Goal: Information Seeking & Learning: Find specific fact

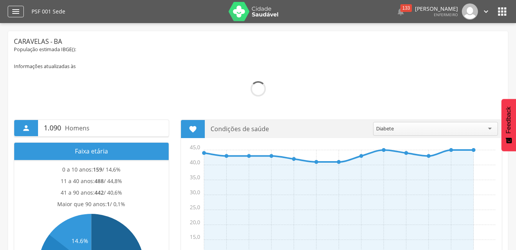
click at [12, 13] on icon "" at bounding box center [15, 11] width 9 height 9
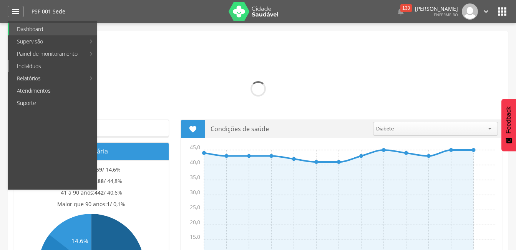
click at [32, 67] on link "Indivíduos" at bounding box center [53, 66] width 88 height 12
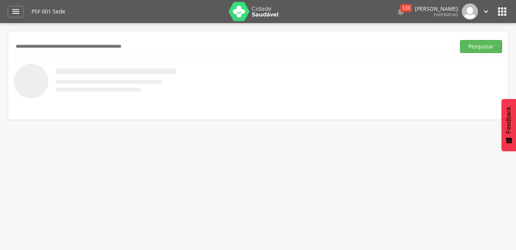
click at [105, 49] on input "text" at bounding box center [233, 46] width 438 height 13
click at [460, 40] on button "Pesquisar" at bounding box center [481, 46] width 42 height 13
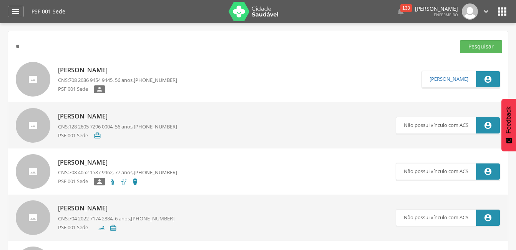
type input "*"
click at [460, 40] on button "Pesquisar" at bounding box center [481, 46] width 42 height 13
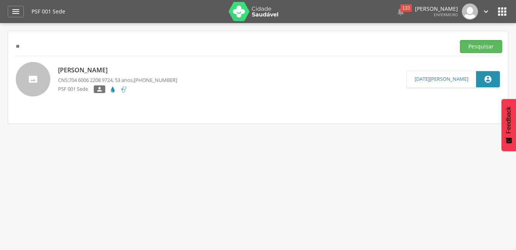
type input "*"
click at [460, 40] on button "Pesquisar" at bounding box center [481, 46] width 42 height 13
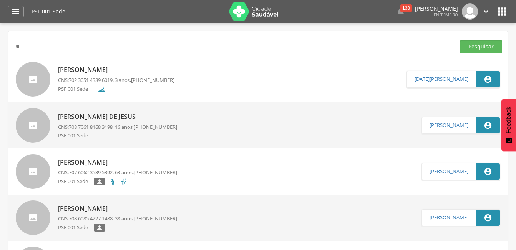
type input "*"
click at [460, 40] on button "Pesquisar" at bounding box center [481, 46] width 42 height 13
type input "*"
click at [460, 40] on button "Pesquisar" at bounding box center [481, 46] width 42 height 13
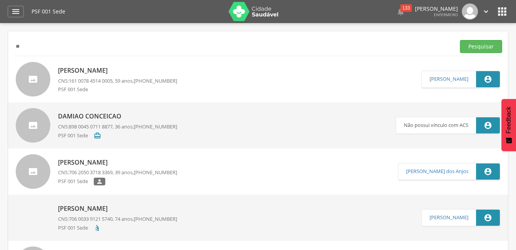
type input "*"
click at [460, 40] on button "Pesquisar" at bounding box center [481, 46] width 42 height 13
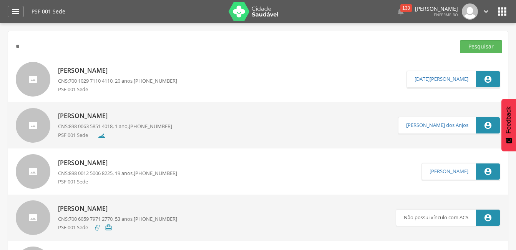
type input "*"
click at [460, 40] on button "Pesquisar" at bounding box center [481, 46] width 42 height 13
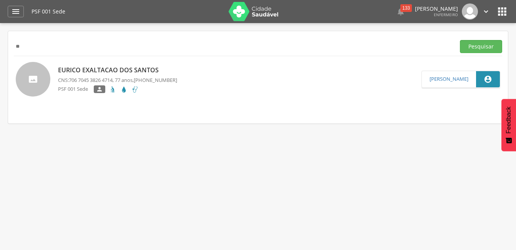
type input "*"
click at [460, 40] on button "Pesquisar" at bounding box center [481, 46] width 42 height 13
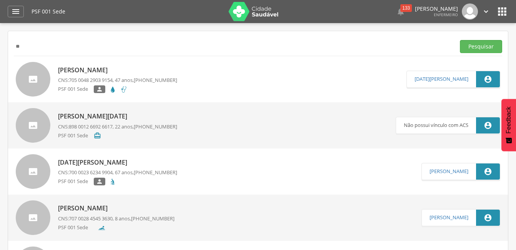
type input "*"
click at [460, 40] on button "Pesquisar" at bounding box center [481, 46] width 42 height 13
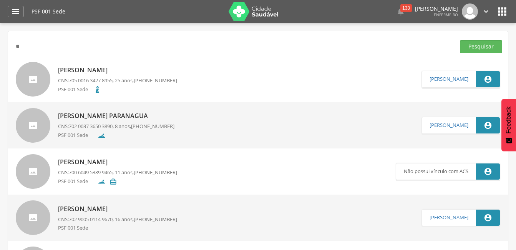
type input "*"
click at [460, 40] on button "Pesquisar" at bounding box center [481, 46] width 42 height 13
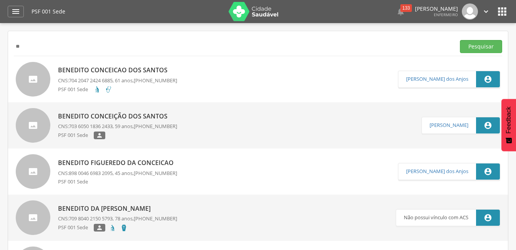
type input "*"
click at [460, 40] on button "Pesquisar" at bounding box center [481, 46] width 42 height 13
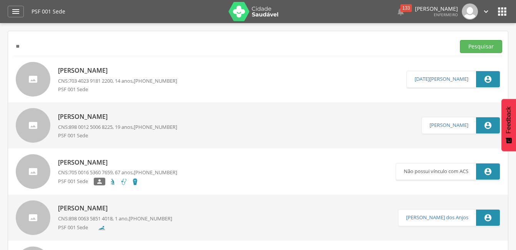
type input "*"
click at [460, 40] on button "Pesquisar" at bounding box center [481, 46] width 42 height 13
type input "*"
click at [460, 40] on button "Pesquisar" at bounding box center [481, 46] width 42 height 13
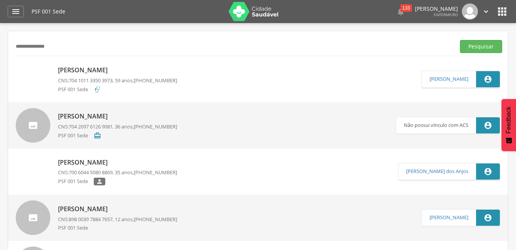
click at [460, 40] on button "Pesquisar" at bounding box center [481, 46] width 42 height 13
type input "*"
click at [460, 40] on button "Pesquisar" at bounding box center [481, 46] width 42 height 13
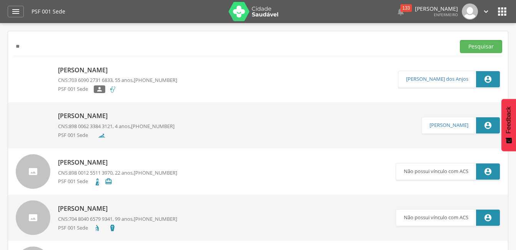
type input "*"
click at [460, 40] on button "Pesquisar" at bounding box center [481, 46] width 42 height 13
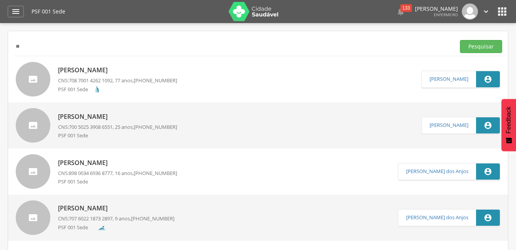
type input "*"
click at [460, 40] on button "Pesquisar" at bounding box center [481, 46] width 42 height 13
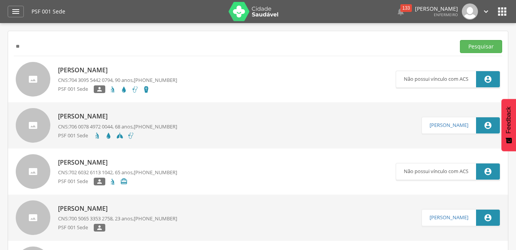
type input "*"
click at [460, 40] on button "Pesquisar" at bounding box center [481, 46] width 42 height 13
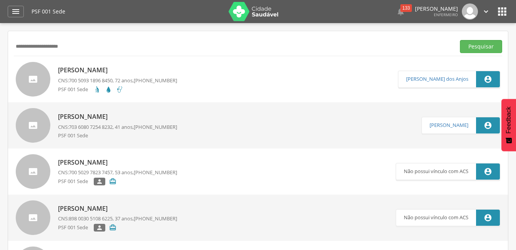
click at [460, 40] on button "Pesquisar" at bounding box center [481, 46] width 42 height 13
type input "*"
type input "**********"
click at [460, 40] on button "Pesquisar" at bounding box center [481, 46] width 42 height 13
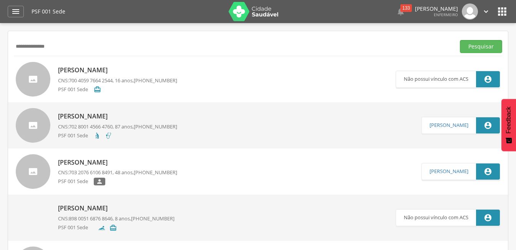
click at [167, 75] on div "[PERSON_NAME] dos Santos CNS: 700 4059 7664 2544 , 16 anos, [PHONE_NUMBER] PSF …" at bounding box center [117, 78] width 119 height 31
type input "**********"
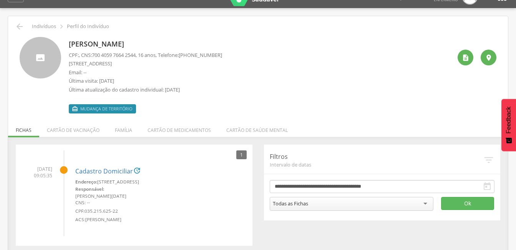
scroll to position [23, 0]
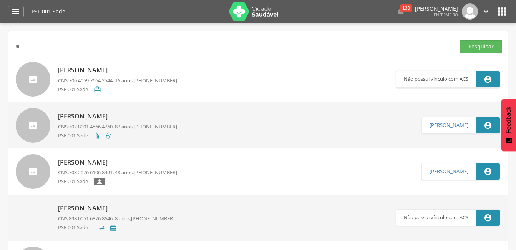
type input "*"
click at [460, 40] on button "Pesquisar" at bounding box center [481, 46] width 42 height 13
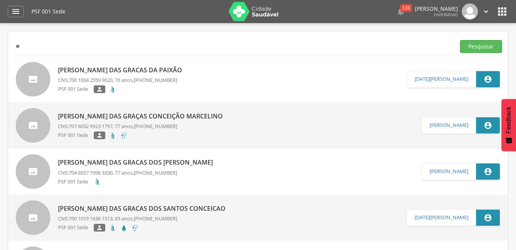
type input "*"
click at [460, 40] on button "Pesquisar" at bounding box center [481, 46] width 42 height 13
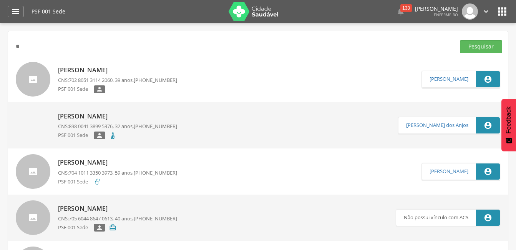
type input "*"
click at [460, 40] on button "Pesquisar" at bounding box center [481, 46] width 42 height 13
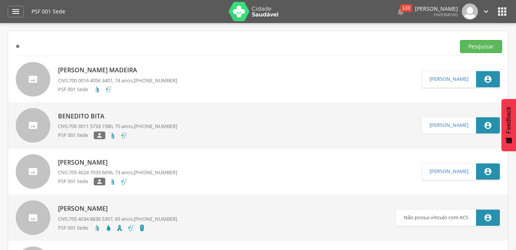
type input "*"
click at [460, 40] on button "Pesquisar" at bounding box center [481, 46] width 42 height 13
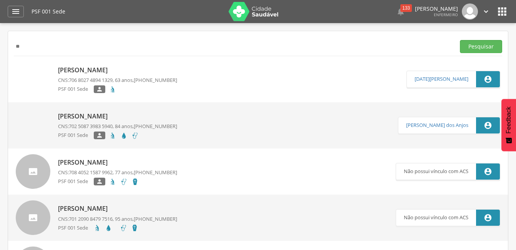
type input "*"
click at [460, 40] on button "Pesquisar" at bounding box center [481, 46] width 42 height 13
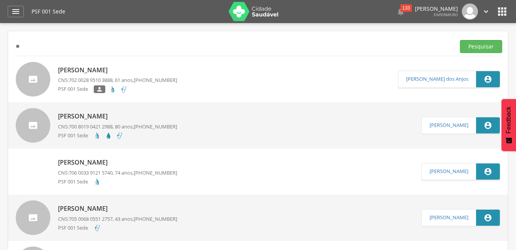
type input "*"
click at [460, 40] on button "Pesquisar" at bounding box center [481, 46] width 42 height 13
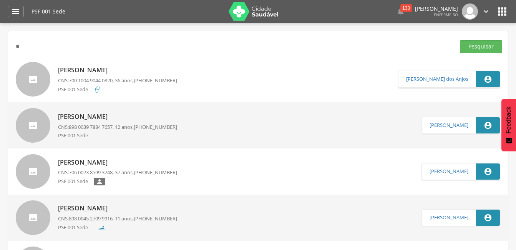
type input "*"
click at [460, 40] on button "Pesquisar" at bounding box center [481, 46] width 42 height 13
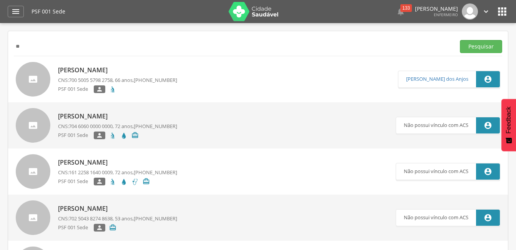
type input "*"
click at [460, 40] on button "Pesquisar" at bounding box center [481, 46] width 42 height 13
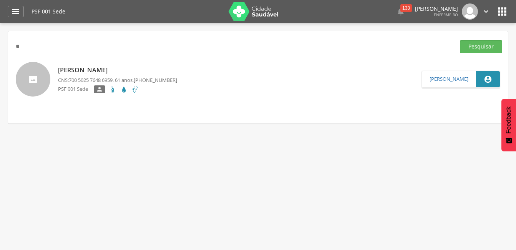
type input "*"
click at [460, 40] on button "Pesquisar" at bounding box center [481, 46] width 42 height 13
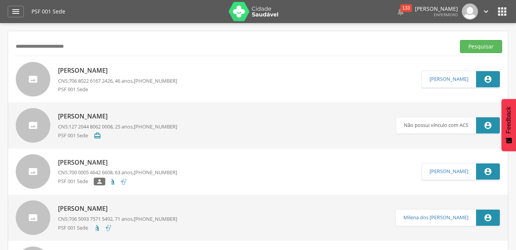
click at [460, 40] on button "Pesquisar" at bounding box center [481, 46] width 42 height 13
type input "*"
click at [460, 40] on button "Pesquisar" at bounding box center [481, 46] width 42 height 13
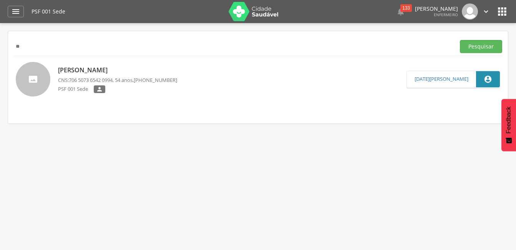
type input "*"
click at [460, 40] on button "Pesquisar" at bounding box center [481, 46] width 42 height 13
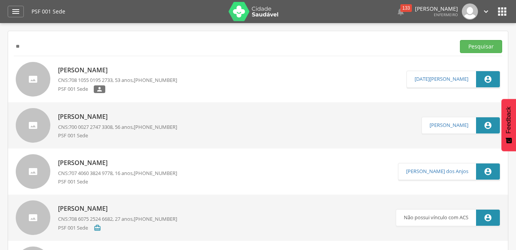
type input "*"
click at [460, 40] on button "Pesquisar" at bounding box center [481, 46] width 42 height 13
type input "*"
click at [460, 40] on button "Pesquisar" at bounding box center [481, 46] width 42 height 13
type input "*"
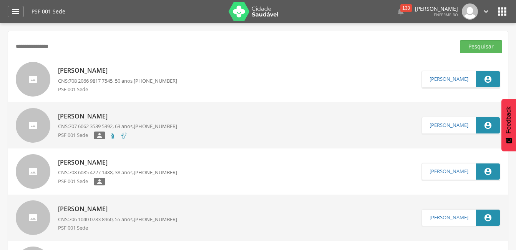
click at [460, 40] on button "Pesquisar" at bounding box center [481, 46] width 42 height 13
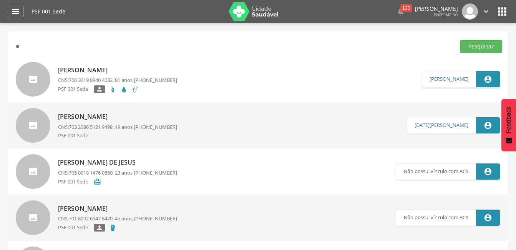
type input "*"
click at [460, 40] on button "Pesquisar" at bounding box center [481, 46] width 42 height 13
type input "*"
click at [460, 40] on button "Pesquisar" at bounding box center [481, 46] width 42 height 13
type input "*"
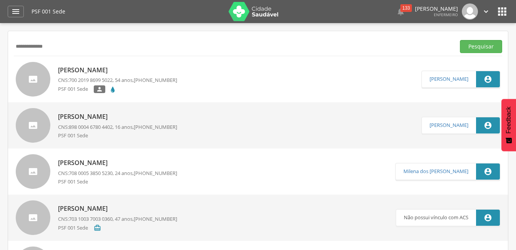
click at [460, 40] on button "Pesquisar" at bounding box center [481, 46] width 42 height 13
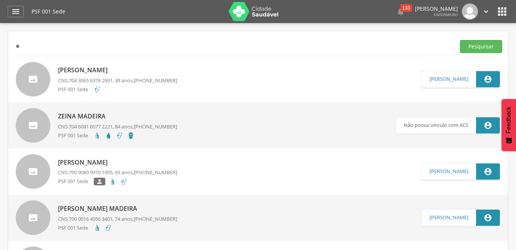
type input "*"
click at [460, 40] on button "Pesquisar" at bounding box center [481, 46] width 42 height 13
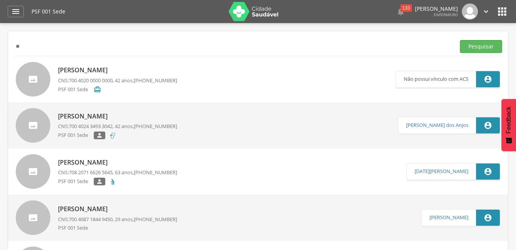
type input "*"
click at [460, 40] on button "Pesquisar" at bounding box center [481, 46] width 42 height 13
type input "*"
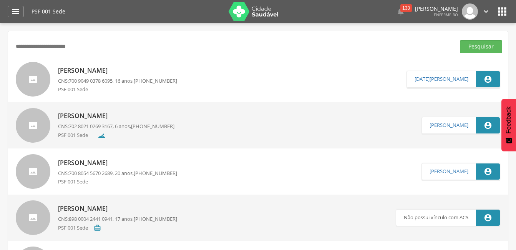
click at [460, 40] on button "Pesquisar" at bounding box center [481, 46] width 42 height 13
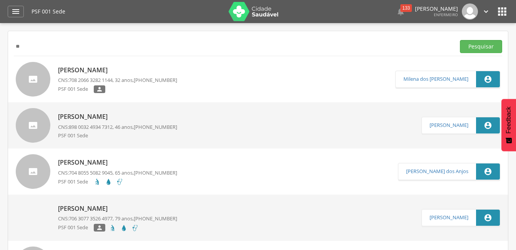
type input "*"
click at [460, 40] on button "Pesquisar" at bounding box center [481, 46] width 42 height 13
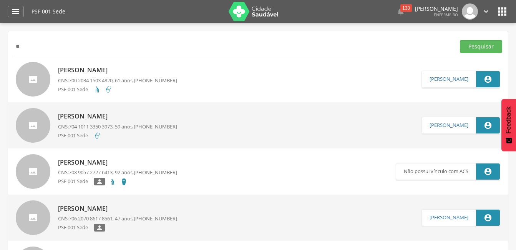
type input "*"
click at [460, 40] on button "Pesquisar" at bounding box center [481, 46] width 42 height 13
type input "*"
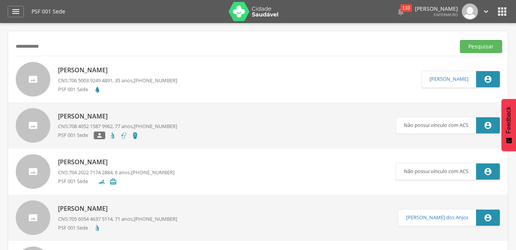
click at [460, 40] on button "Pesquisar" at bounding box center [481, 46] width 42 height 13
type input "*"
click at [460, 40] on button "Pesquisar" at bounding box center [481, 46] width 42 height 13
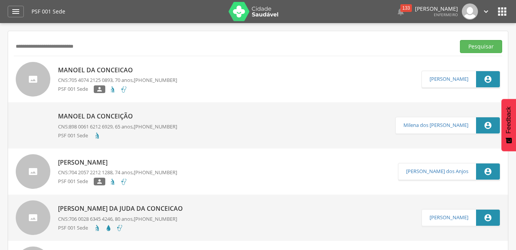
click at [460, 40] on button "Pesquisar" at bounding box center [481, 46] width 42 height 13
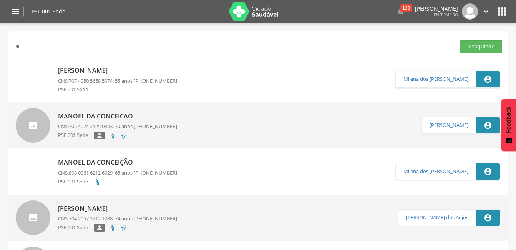
type input "*"
click at [460, 40] on button "Pesquisar" at bounding box center [481, 46] width 42 height 13
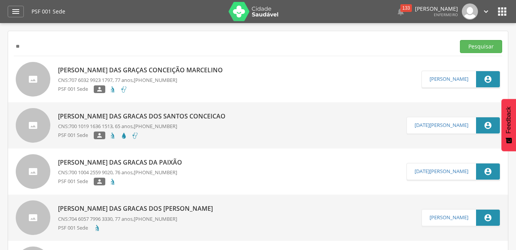
type input "*"
click at [460, 40] on button "Pesquisar" at bounding box center [481, 46] width 42 height 13
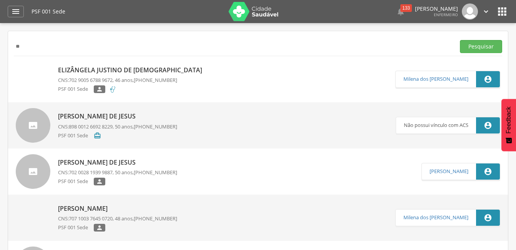
type input "*"
click at [460, 40] on button "Pesquisar" at bounding box center [481, 46] width 42 height 13
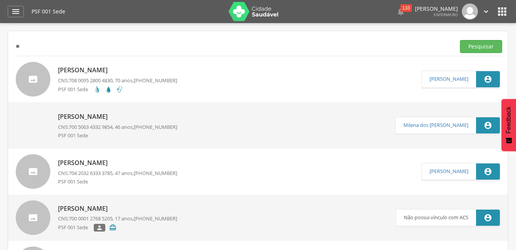
type input "*"
click at [460, 40] on button "Pesquisar" at bounding box center [481, 46] width 42 height 13
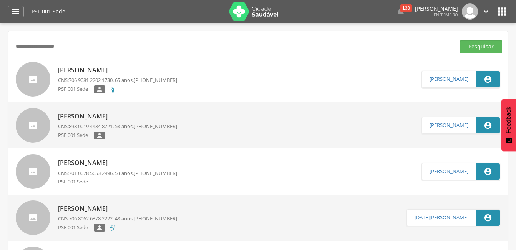
click at [460, 40] on button "Pesquisar" at bounding box center [481, 46] width 42 height 13
type input "*"
click at [460, 40] on button "Pesquisar" at bounding box center [481, 46] width 42 height 13
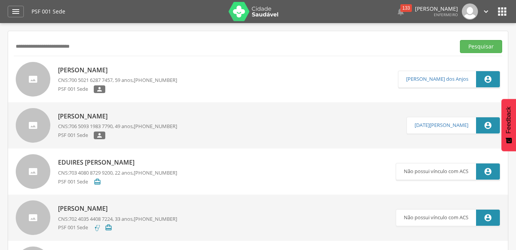
click at [460, 40] on button "Pesquisar" at bounding box center [481, 46] width 42 height 13
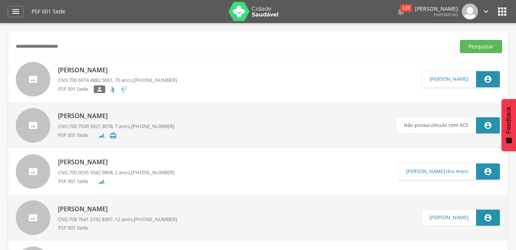
click at [460, 40] on button "Pesquisar" at bounding box center [481, 46] width 42 height 13
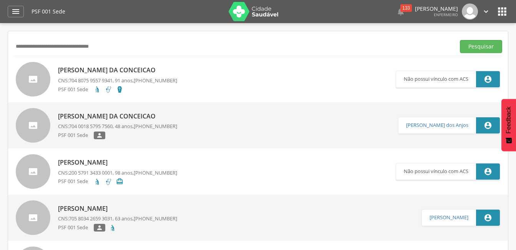
click at [460, 40] on button "Pesquisar" at bounding box center [481, 46] width 42 height 13
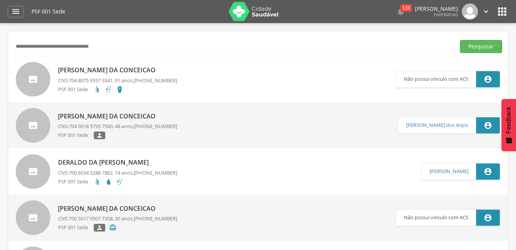
drag, startPoint x: 114, startPoint y: 50, endPoint x: 36, endPoint y: 48, distance: 78.0
click at [19, 49] on input "**********" at bounding box center [233, 46] width 438 height 13
click at [126, 50] on input "**********" at bounding box center [233, 46] width 438 height 13
click at [460, 40] on button "Pesquisar" at bounding box center [481, 46] width 42 height 13
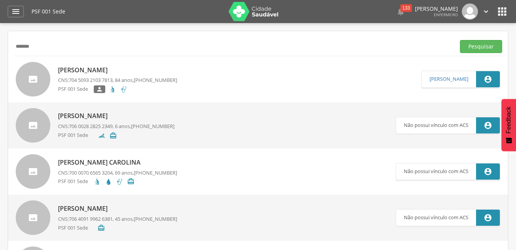
click at [127, 52] on input "*******" at bounding box center [233, 46] width 438 height 13
type input "*"
click at [460, 40] on button "Pesquisar" at bounding box center [481, 46] width 42 height 13
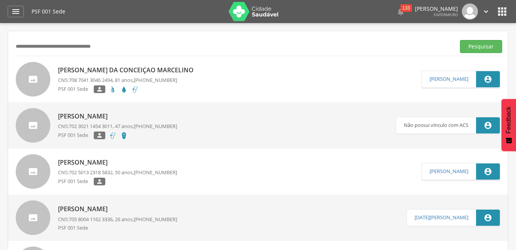
click at [124, 53] on div "**********" at bounding box center [258, 46] width 488 height 19
click at [124, 46] on input "**********" at bounding box center [233, 46] width 438 height 13
type input "*"
click at [187, 38] on div "Pesquisar" at bounding box center [258, 46] width 488 height 19
click at [184, 43] on input "text" at bounding box center [233, 46] width 438 height 13
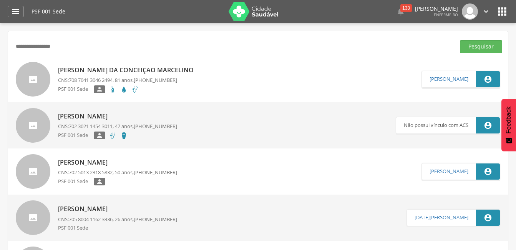
click at [460, 40] on button "Pesquisar" at bounding box center [481, 46] width 42 height 13
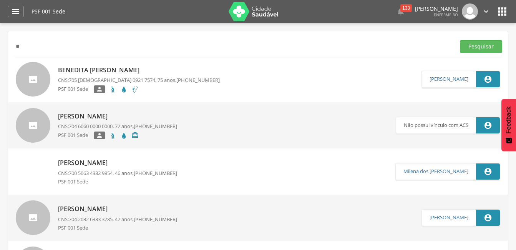
type input "*"
click at [460, 40] on button "Pesquisar" at bounding box center [481, 46] width 42 height 13
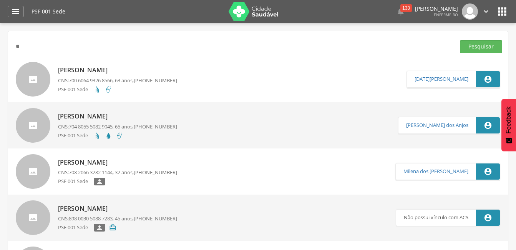
type input "*"
click at [460, 40] on button "Pesquisar" at bounding box center [481, 46] width 42 height 13
click at [187, 125] on link "[PERSON_NAME] de Jesus CNS: 705 0018 1476 0550 , 23 anos, [PHONE_NUMBER] PSF 00…" at bounding box center [206, 125] width 380 height 35
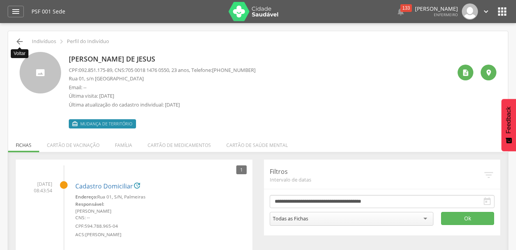
click at [18, 45] on icon "" at bounding box center [19, 41] width 9 height 9
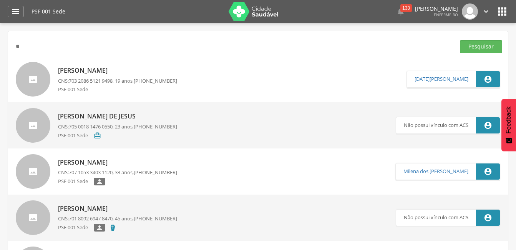
type input "*"
click at [460, 40] on button "Pesquisar" at bounding box center [481, 46] width 42 height 13
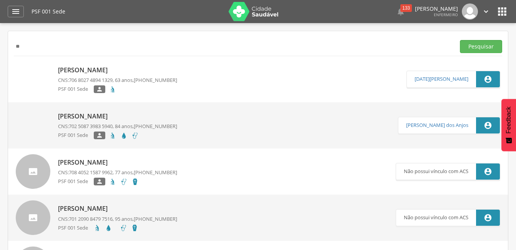
type input "*"
click at [460, 40] on button "Pesquisar" at bounding box center [481, 46] width 42 height 13
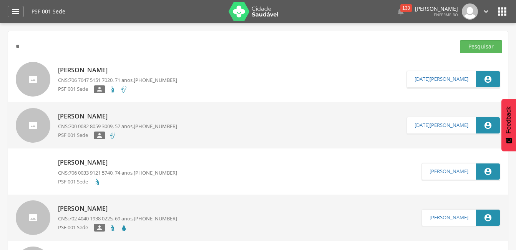
type input "*"
click at [460, 40] on button "Pesquisar" at bounding box center [481, 46] width 42 height 13
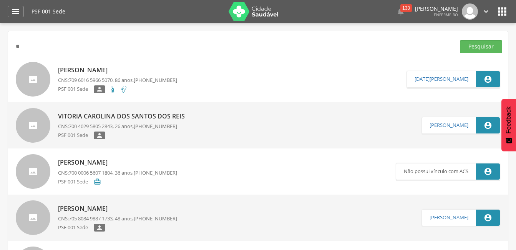
type input "*"
click at [460, 40] on button "Pesquisar" at bounding box center [481, 46] width 42 height 13
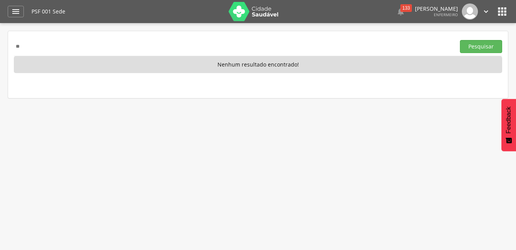
type input "*"
